Goal: Navigation & Orientation: Find specific page/section

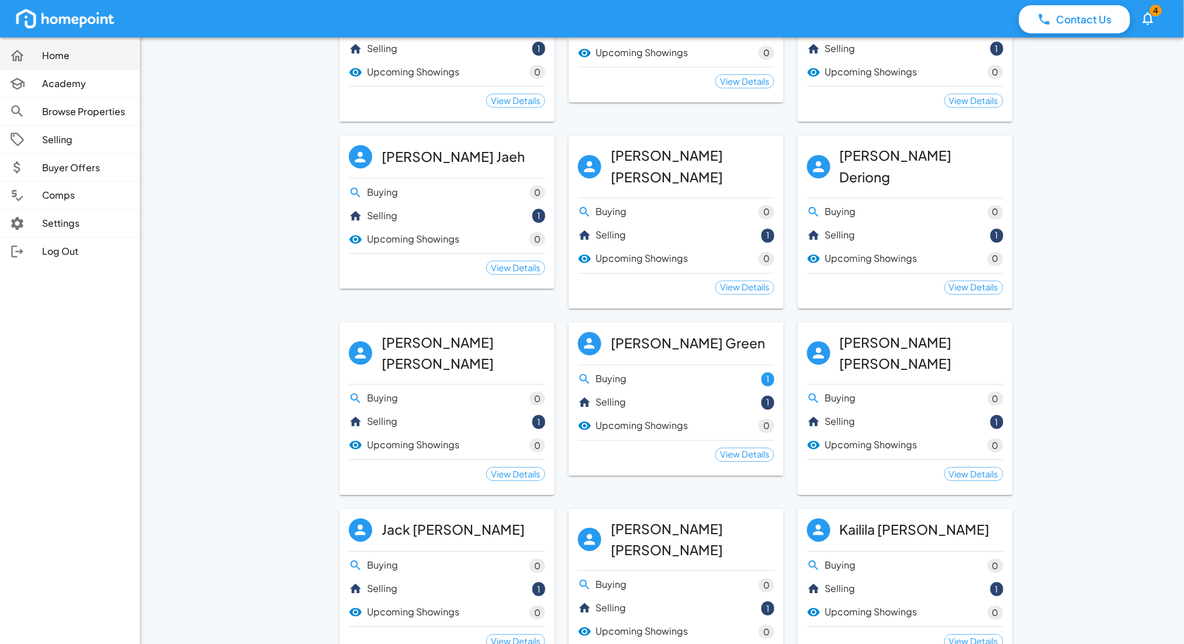
drag, startPoint x: 69, startPoint y: 57, endPoint x: 83, endPoint y: 56, distance: 14.1
click at [70, 57] on p "Home" at bounding box center [86, 55] width 88 height 13
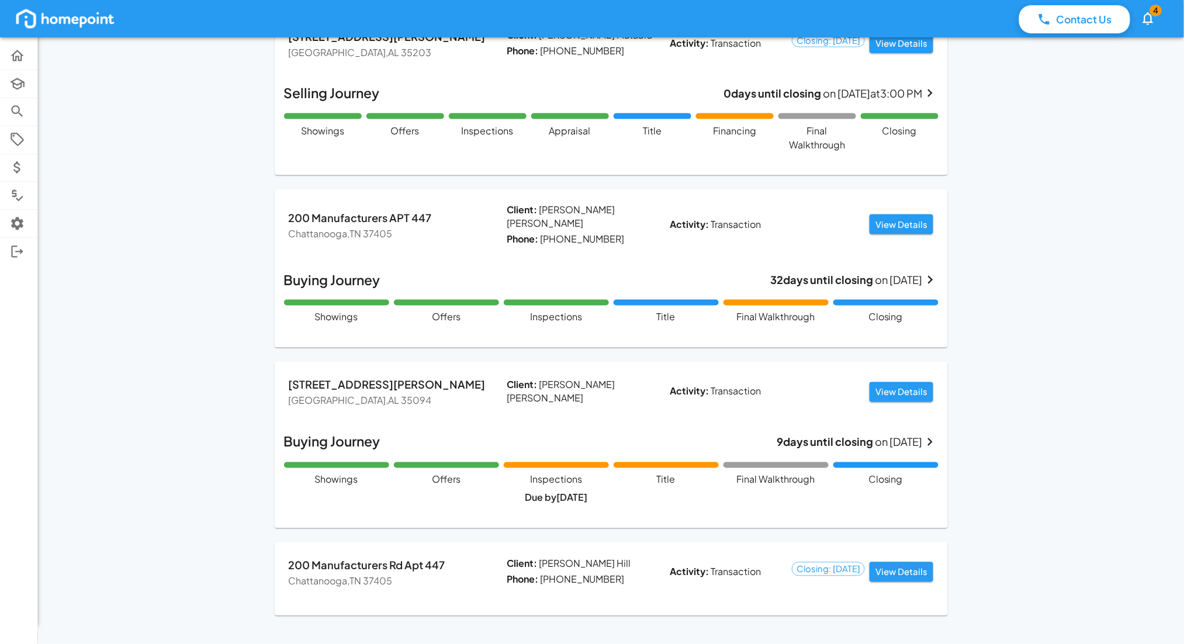
scroll to position [531, 0]
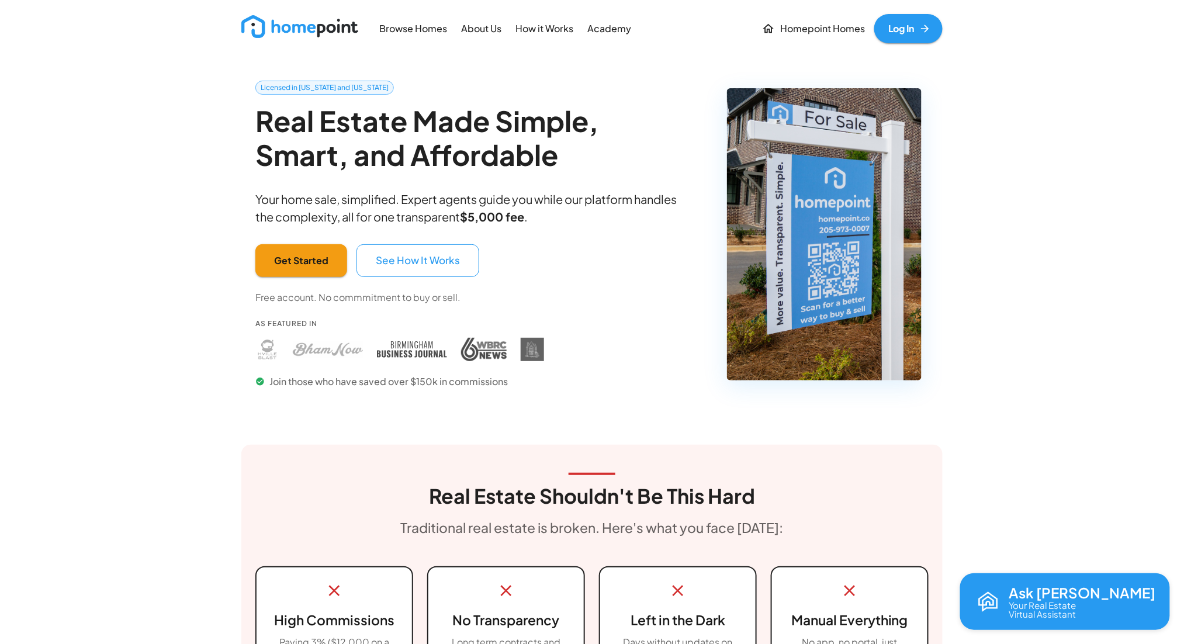
click at [837, 22] on p "Homepoint Homes" at bounding box center [822, 28] width 85 height 13
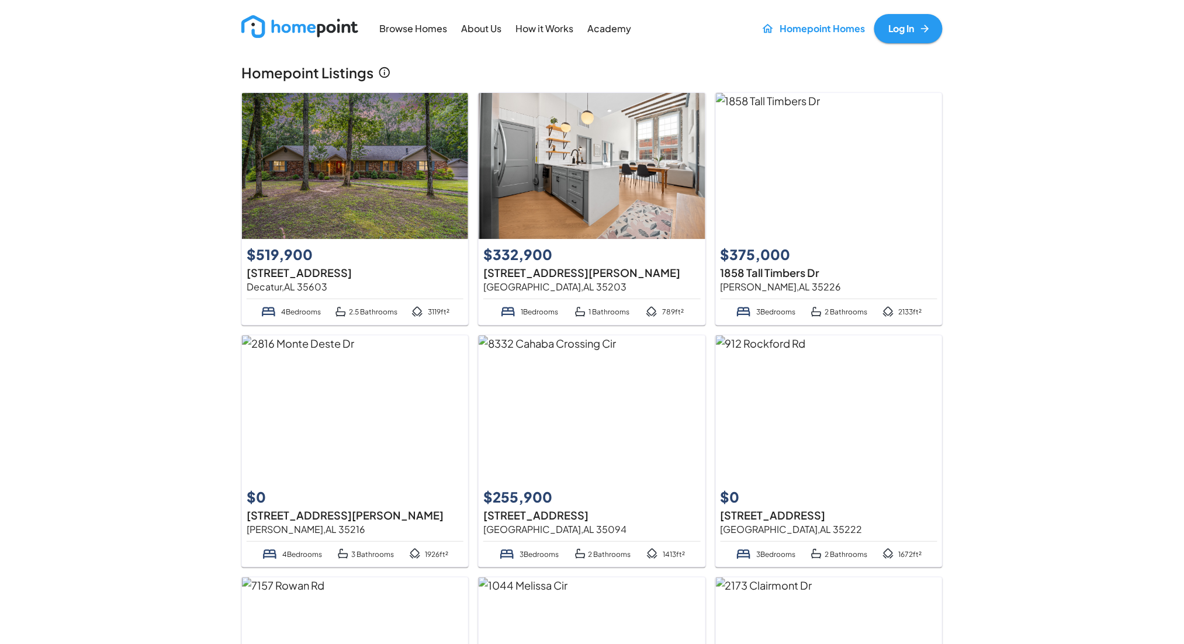
click at [358, 166] on img at bounding box center [355, 166] width 226 height 146
